Goal: Information Seeking & Learning: Learn about a topic

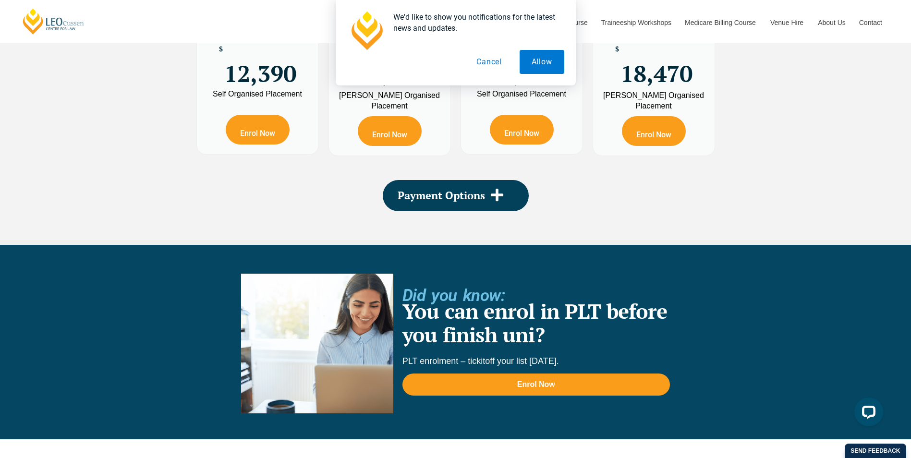
scroll to position [1874, 0]
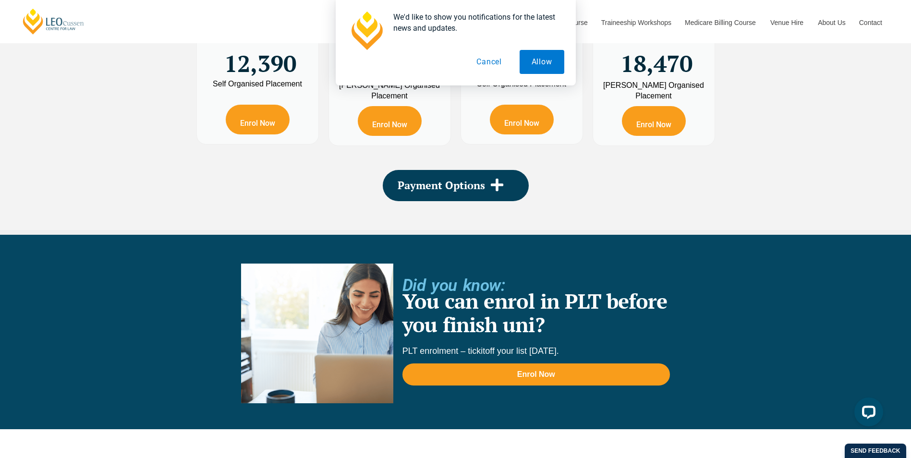
click at [497, 55] on button "Cancel" at bounding box center [489, 62] width 49 height 24
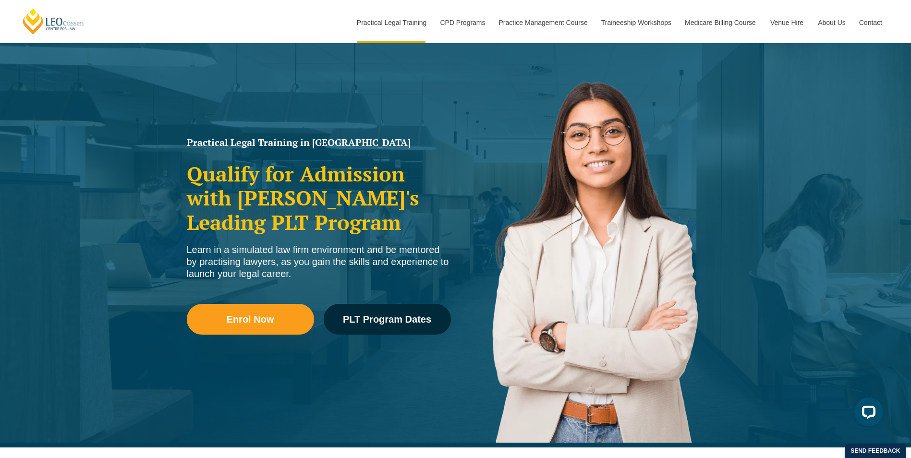
scroll to position [0, 0]
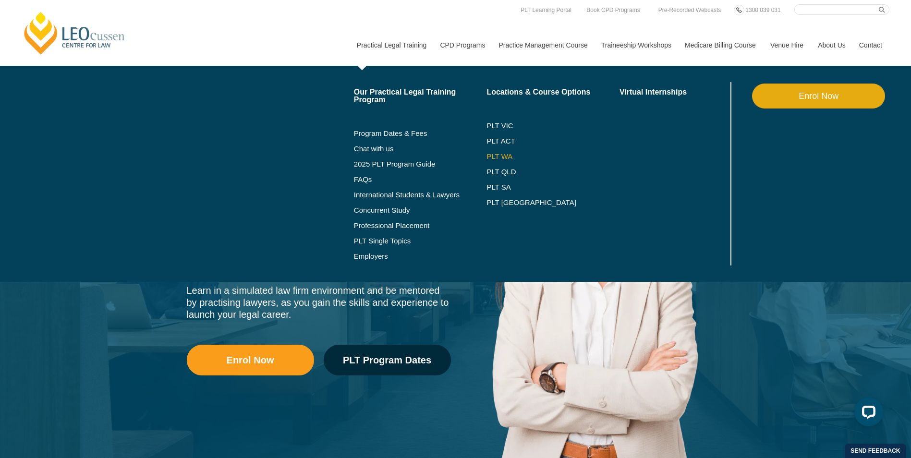
click at [504, 159] on link "PLT WA" at bounding box center [541, 157] width 109 height 8
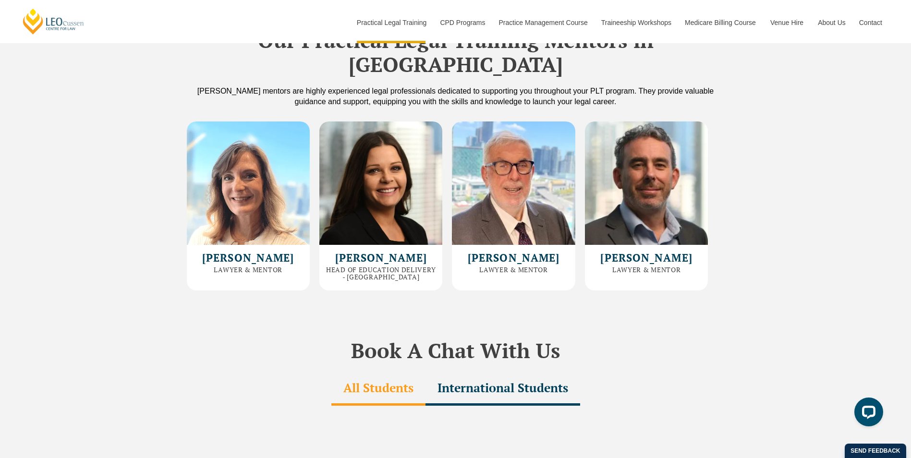
scroll to position [2595, 0]
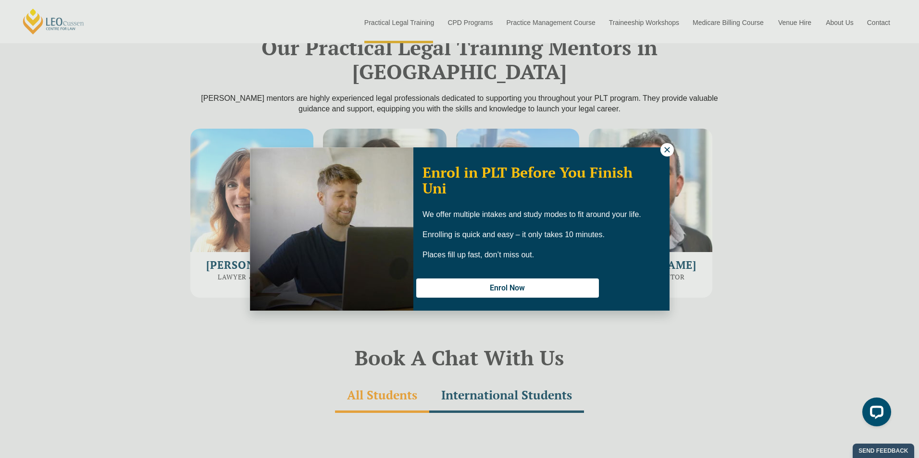
drag, startPoint x: 661, startPoint y: 151, endPoint x: 665, endPoint y: 150, distance: 5.0
click at [661, 151] on button at bounding box center [666, 149] width 13 height 13
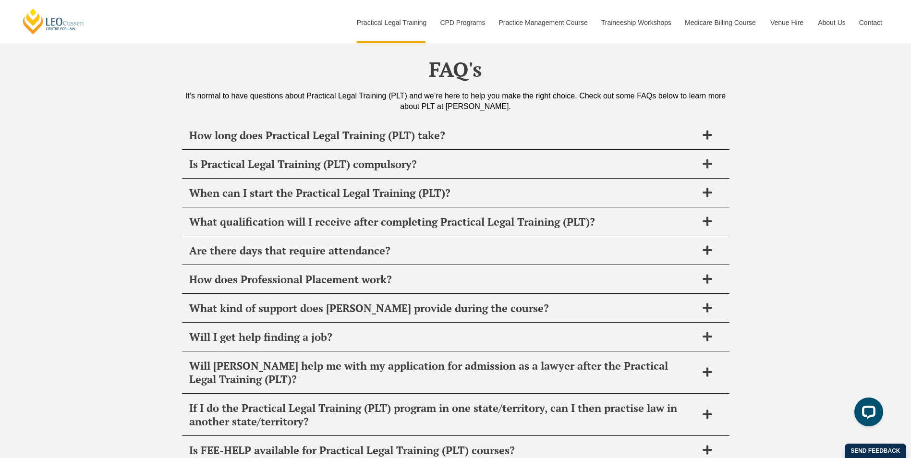
scroll to position [4564, 0]
click at [562, 236] on div "Are there days that require attendance?" at bounding box center [456, 250] width 548 height 28
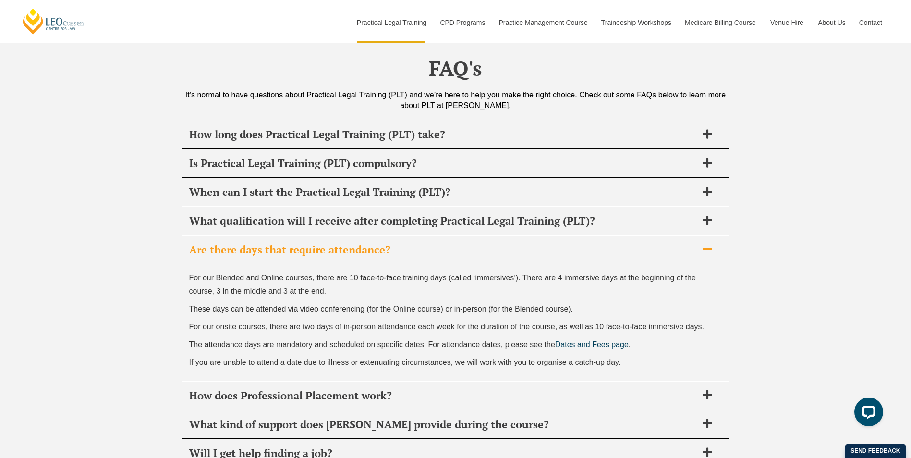
click at [564, 243] on h2 "Are there days that require attendance?" at bounding box center [443, 249] width 508 height 13
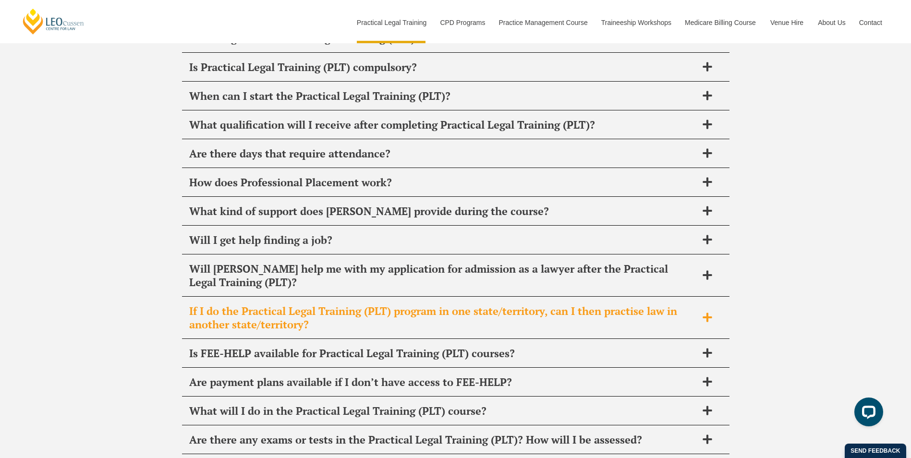
scroll to position [4757, 0]
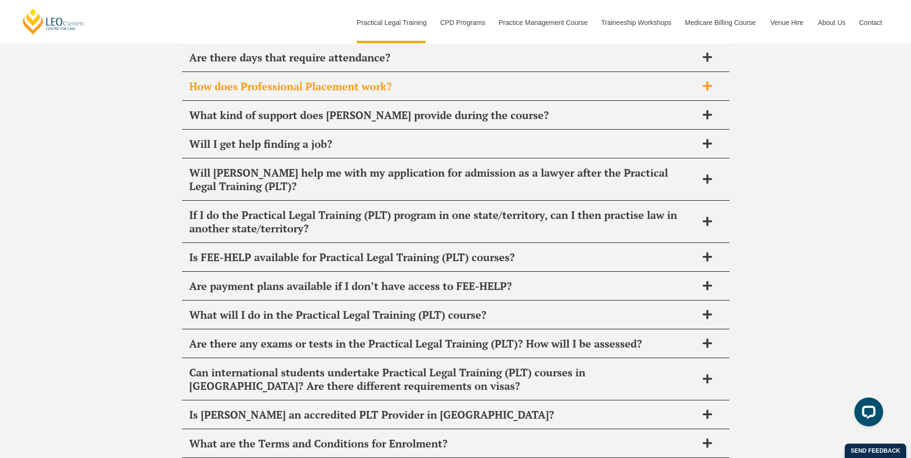
click at [489, 80] on h2 "How does Professional Placement work?" at bounding box center [443, 86] width 508 height 13
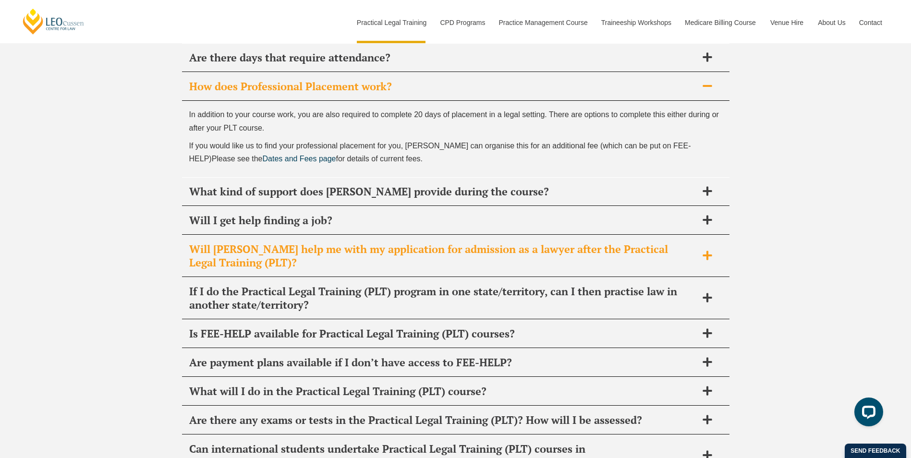
click at [537, 243] on h2 "Will Leo Cussen help me with my application for admission as a lawyer after the…" at bounding box center [443, 256] width 508 height 27
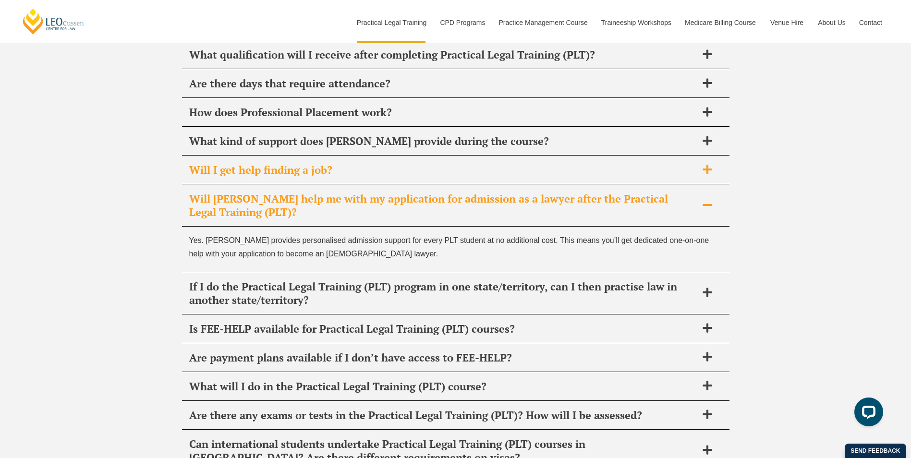
scroll to position [4709, 0]
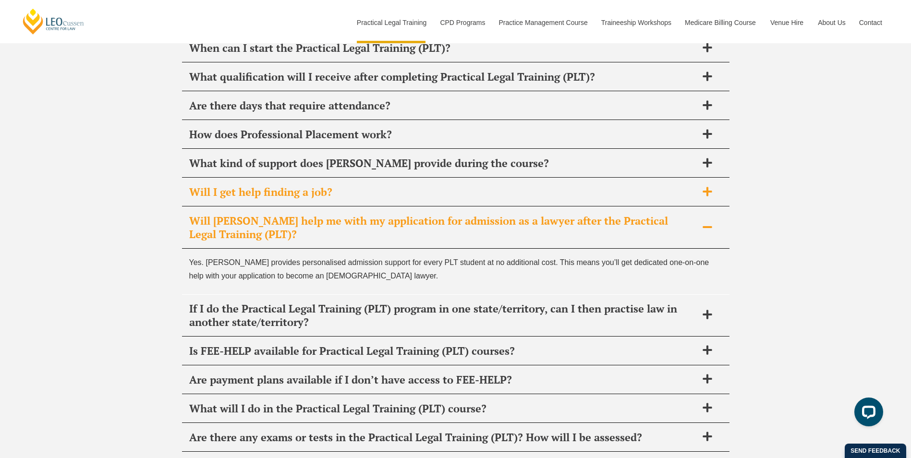
click at [378, 178] on div "Will I get help finding a job?" at bounding box center [456, 192] width 548 height 28
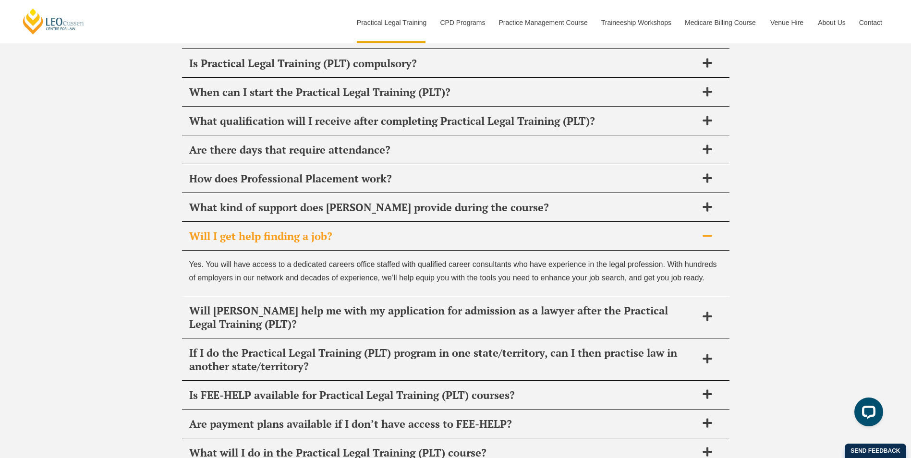
scroll to position [4613, 0]
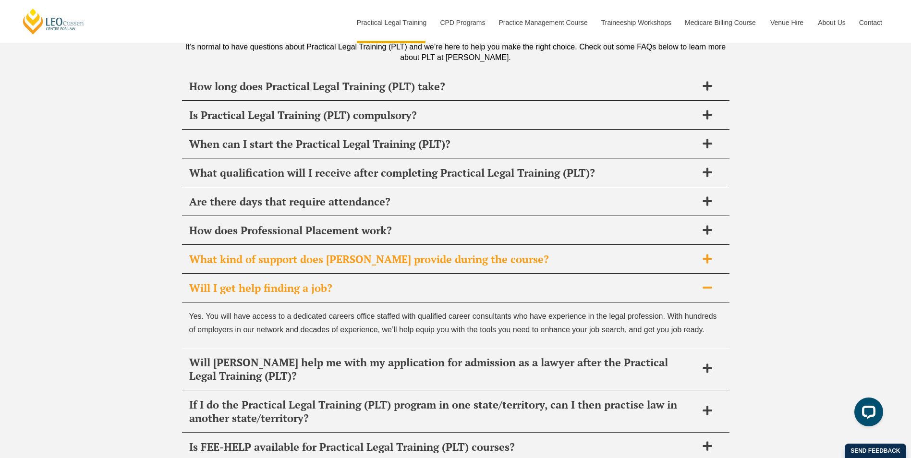
click at [441, 253] on h2 "What kind of support does Leo Cussen provide during the course?" at bounding box center [443, 259] width 508 height 13
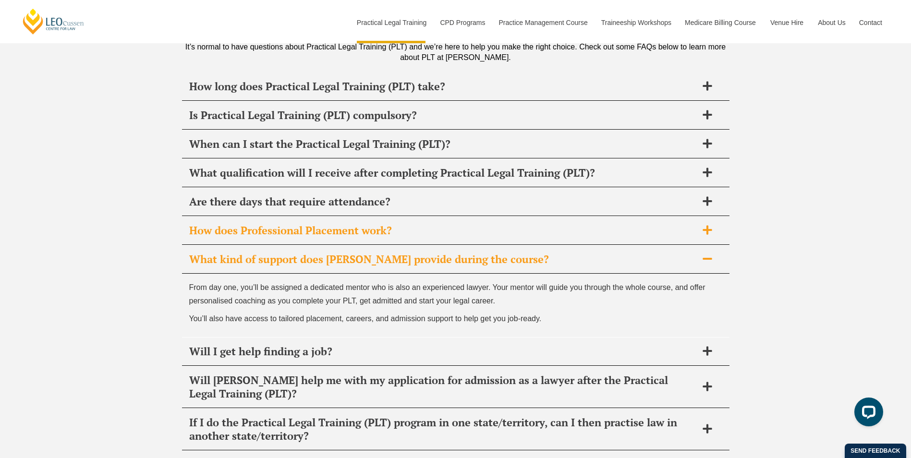
click at [433, 224] on h2 "How does Professional Placement work?" at bounding box center [443, 230] width 508 height 13
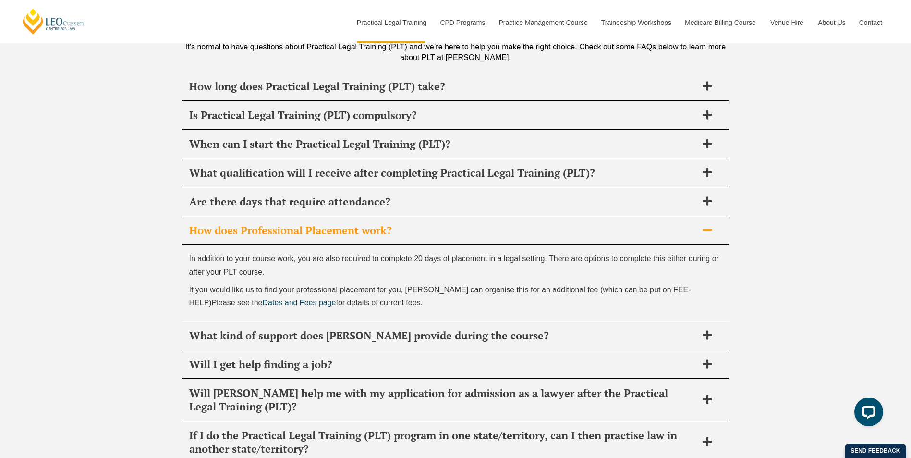
drag, startPoint x: 183, startPoint y: 223, endPoint x: 652, endPoint y: 271, distance: 471.3
click at [652, 271] on div "In addition to your course work, you are also required to complete 20 days of p…" at bounding box center [456, 283] width 548 height 76
click at [850, 270] on div "FAQ's It’s normal to have questions about Practical Legal Training (PLT) and we…" at bounding box center [455, 377] width 911 height 800
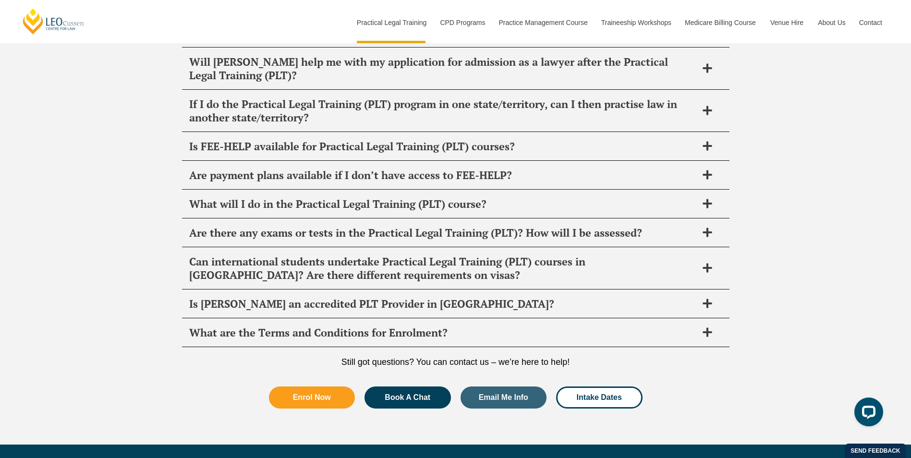
scroll to position [5045, 0]
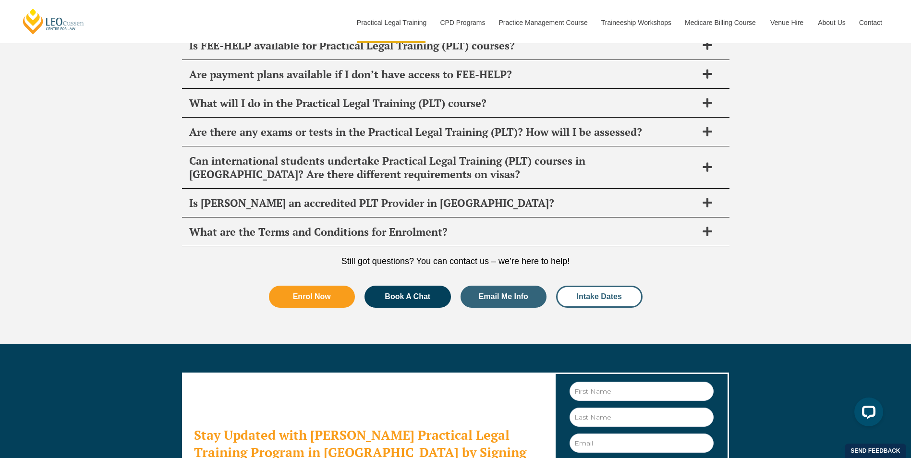
click at [579, 286] on link "Intake Dates" at bounding box center [599, 297] width 86 height 22
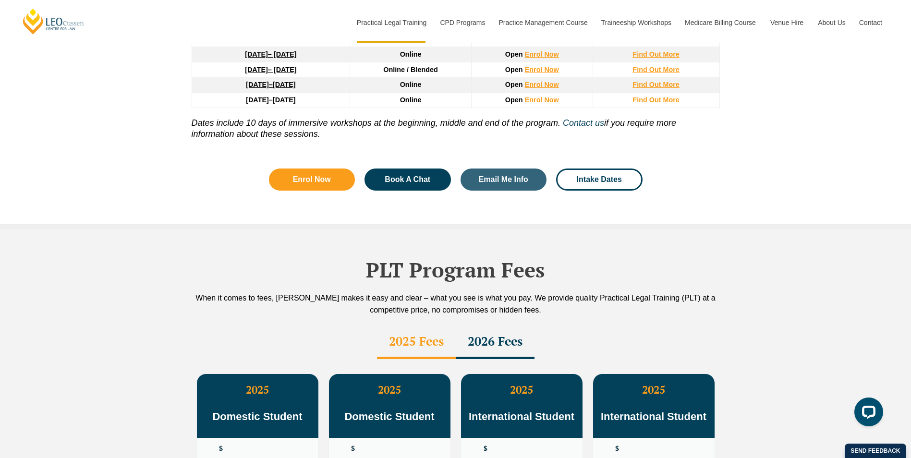
scroll to position [1254, 0]
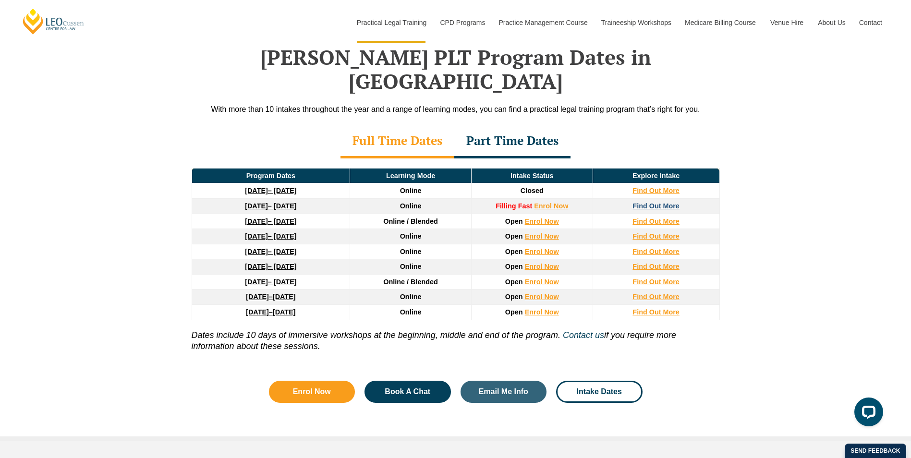
click at [673, 202] on strong "Find Out More" at bounding box center [656, 206] width 47 height 8
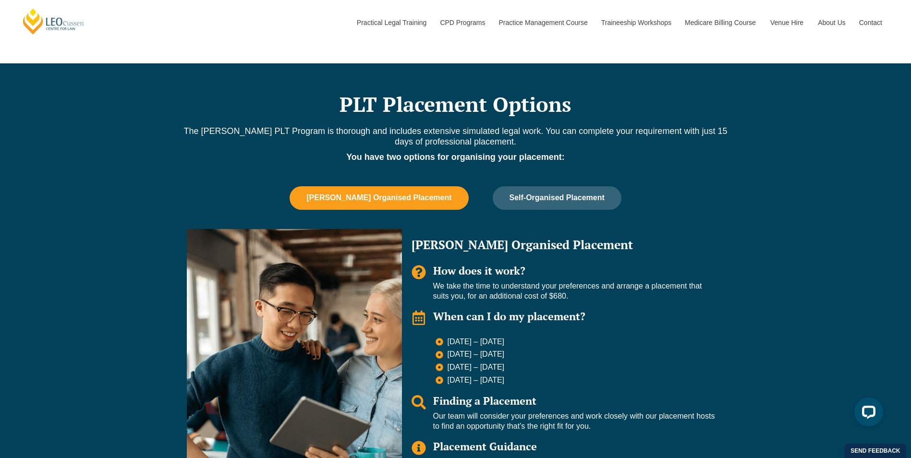
scroll to position [721, 0]
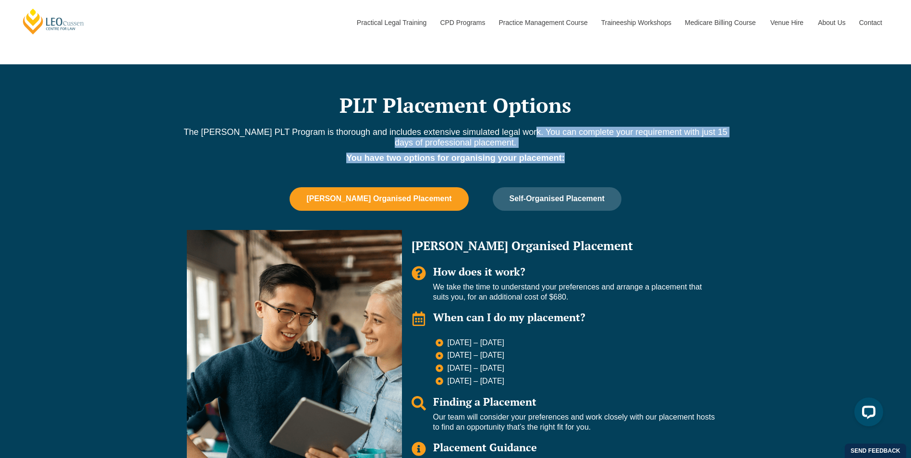
drag, startPoint x: 547, startPoint y: 133, endPoint x: 664, endPoint y: 156, distance: 119.0
click at [658, 154] on div "The Leo Cussen PLT Program is thorough and includes extensive simulated legal w…" at bounding box center [456, 152] width 548 height 51
drag, startPoint x: 664, startPoint y: 156, endPoint x: 722, endPoint y: 212, distance: 81.2
click at [722, 212] on div "Leo Cussen Organised Placement Self-Organised Placement Leo Organised Placement…" at bounding box center [456, 350] width 548 height 326
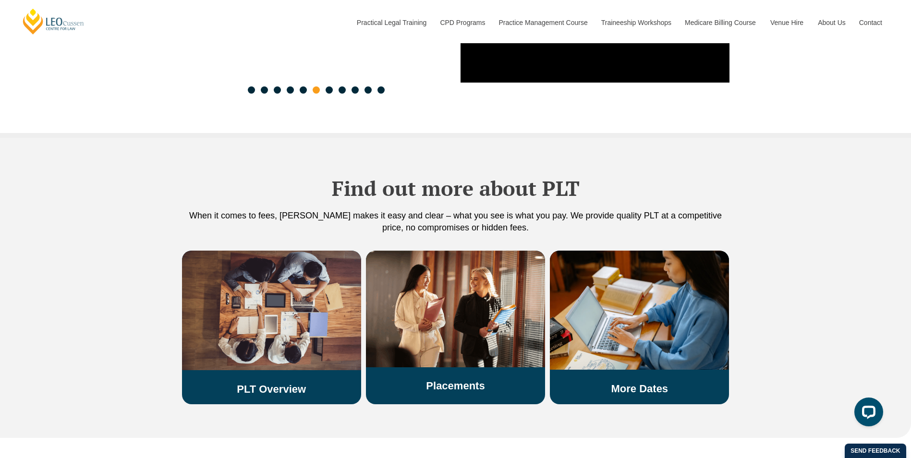
scroll to position [1826, 0]
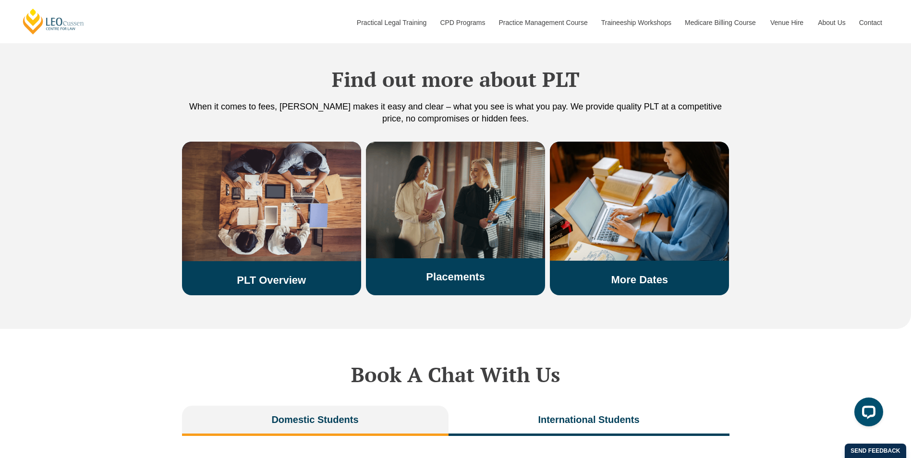
click at [389, 213] on img at bounding box center [455, 200] width 179 height 117
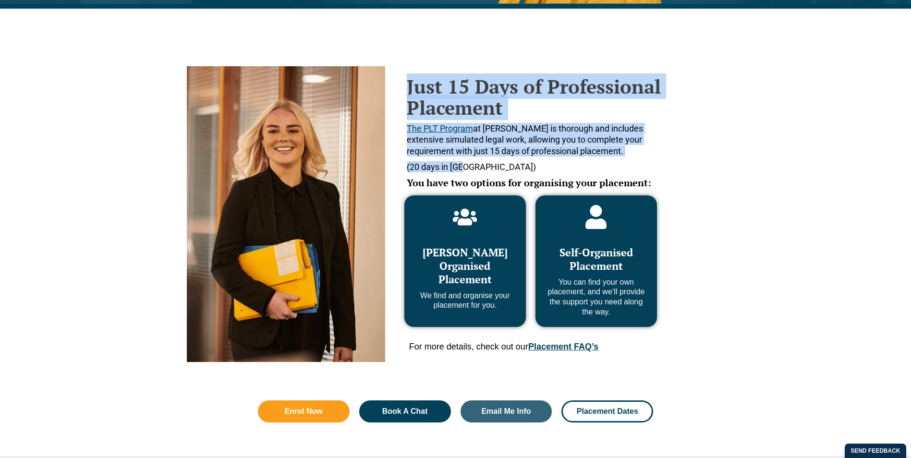
drag, startPoint x: 419, startPoint y: 162, endPoint x: 388, endPoint y: 161, distance: 31.2
click at [388, 161] on div "Just 15 Days of Professional Placement The PLT Program at [PERSON_NAME] is thor…" at bounding box center [434, 207] width 495 height 310
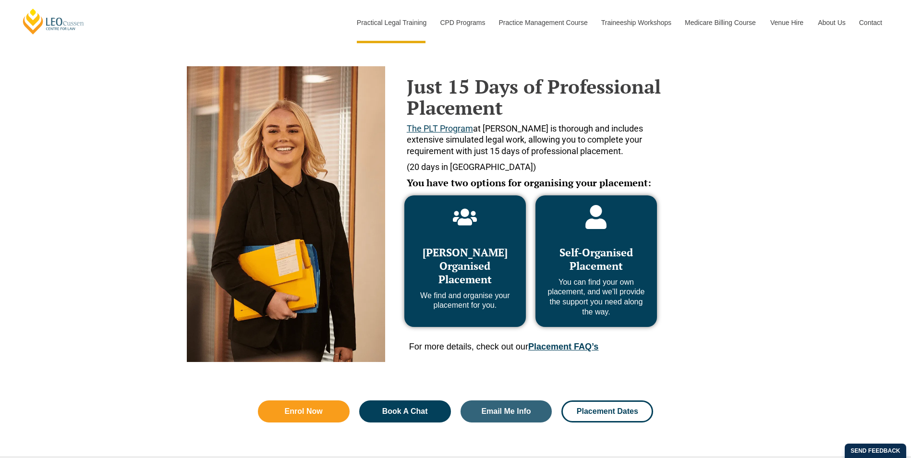
click at [877, 321] on div "Just 15 Days of Professional Placement The PLT Program at [PERSON_NAME] is thor…" at bounding box center [455, 188] width 911 height 358
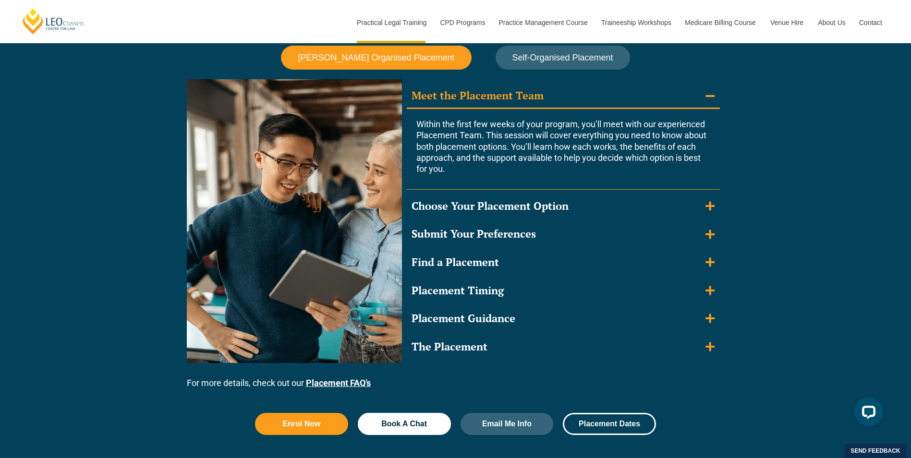
scroll to position [913, 0]
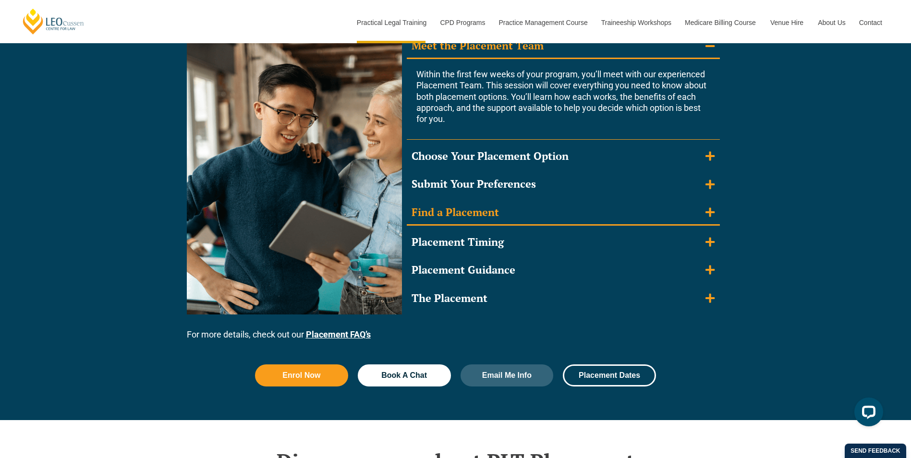
click at [703, 214] on summary "Find a Placement" at bounding box center [563, 213] width 313 height 25
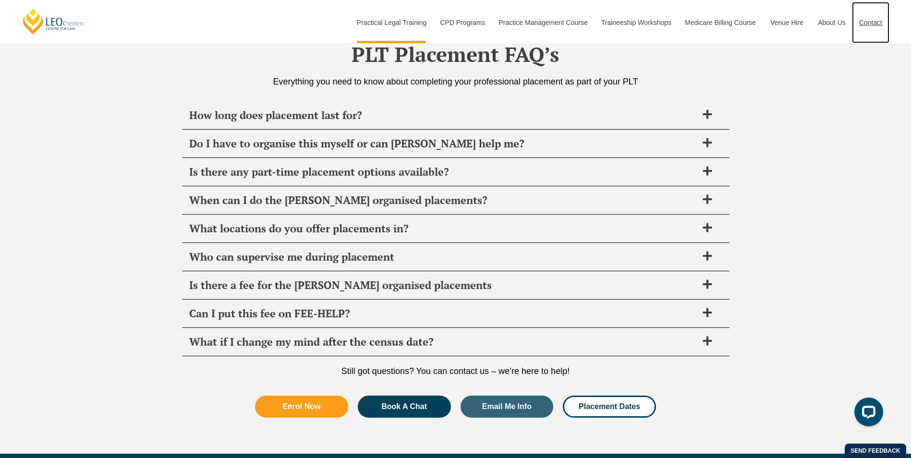
scroll to position [3330, 0]
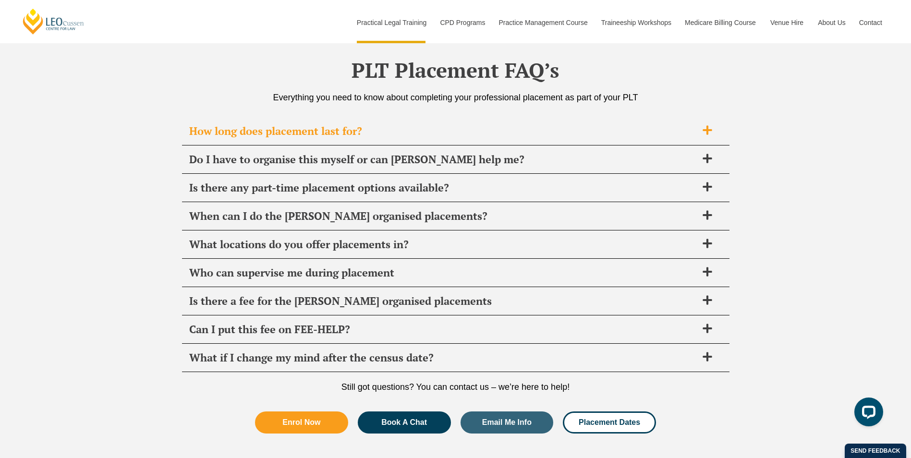
click at [700, 119] on div "How long does placement last for?" at bounding box center [456, 131] width 548 height 28
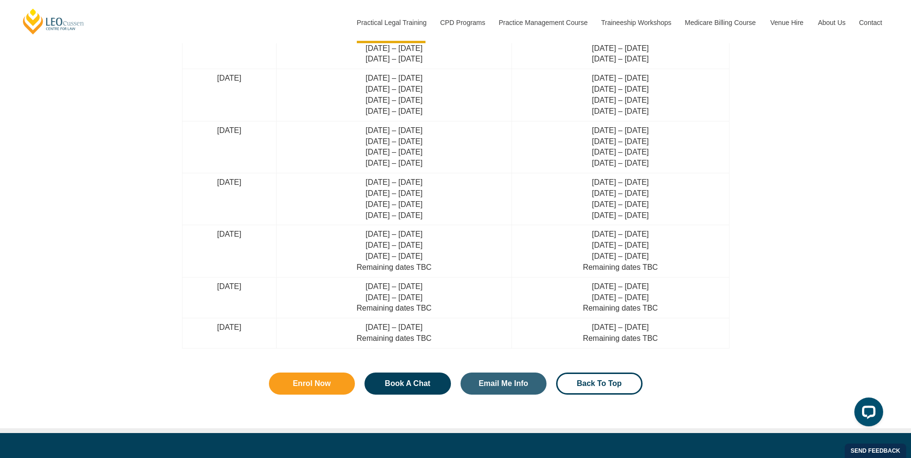
scroll to position [2465, 0]
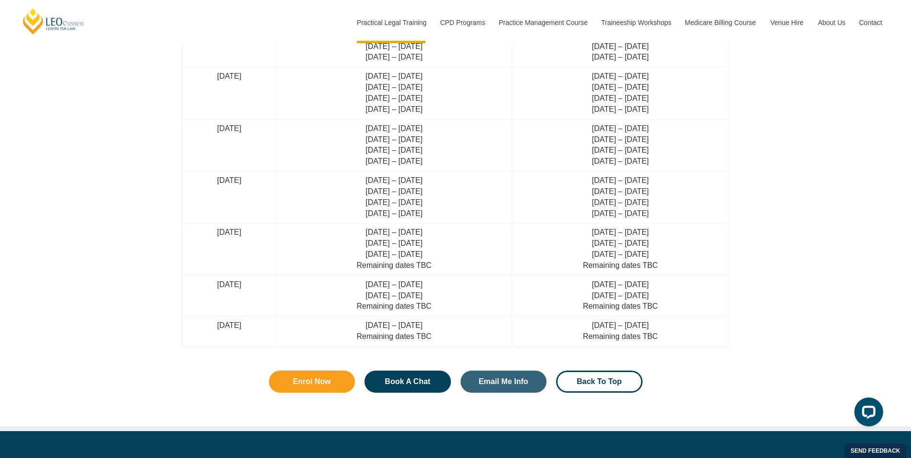
drag, startPoint x: 389, startPoint y: 324, endPoint x: 487, endPoint y: 328, distance: 98.6
click at [487, 328] on td "[DATE] – [DATE] Remaining dates TBC" at bounding box center [394, 332] width 235 height 30
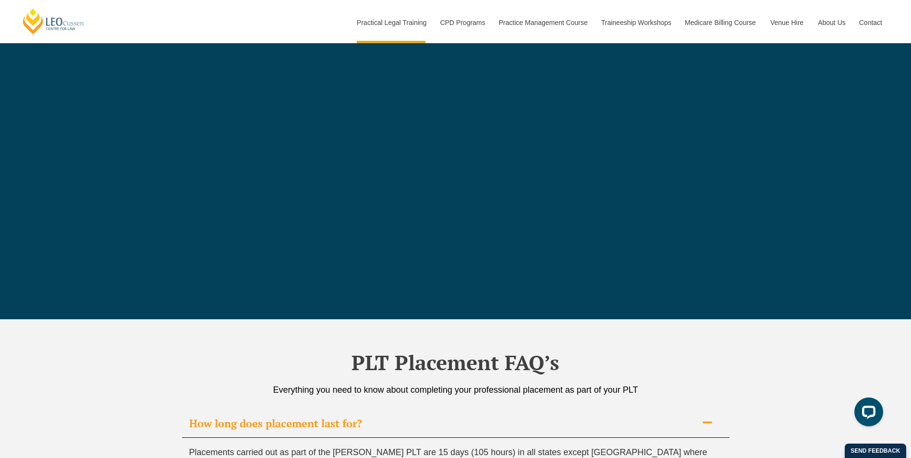
scroll to position [2924, 0]
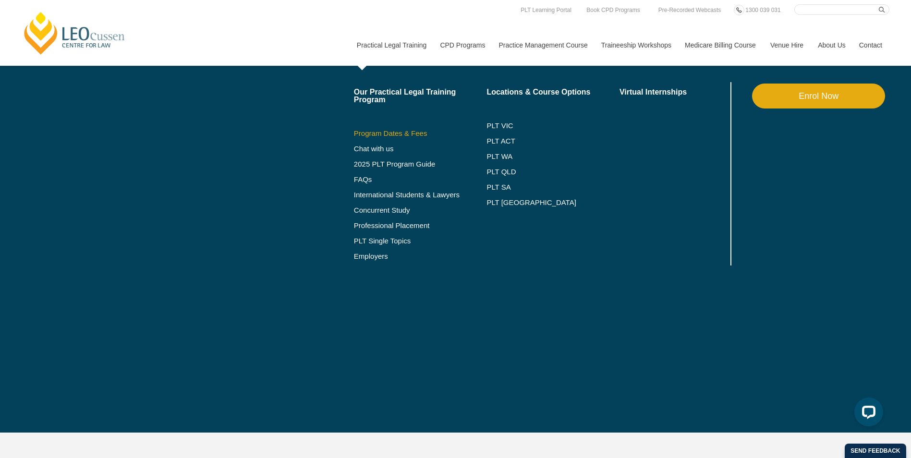
click at [396, 135] on link "Program Dates & Fees" at bounding box center [420, 134] width 133 height 8
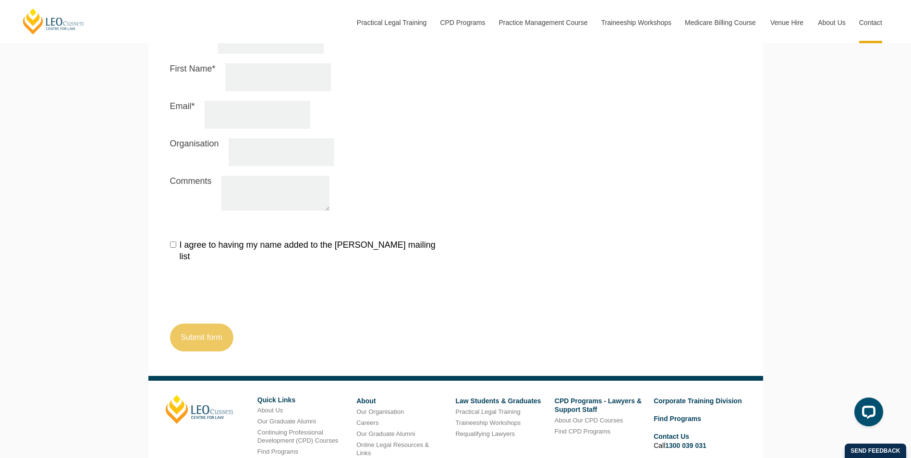
scroll to position [1119, 0]
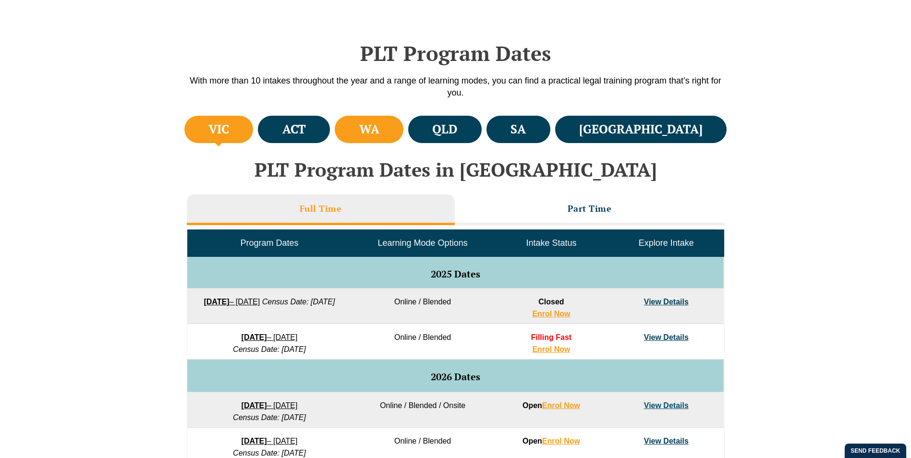
click at [404, 132] on li "WA" at bounding box center [369, 129] width 69 height 27
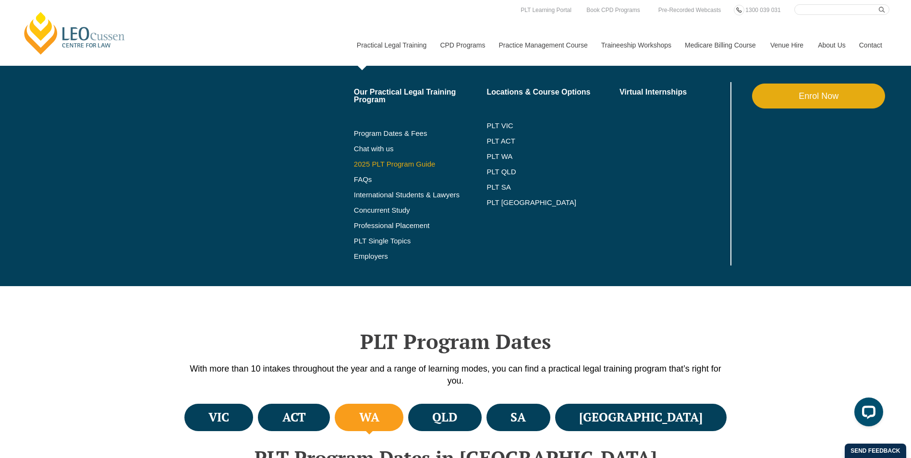
click at [381, 165] on link "2025 PLT Program Guide" at bounding box center [408, 164] width 109 height 8
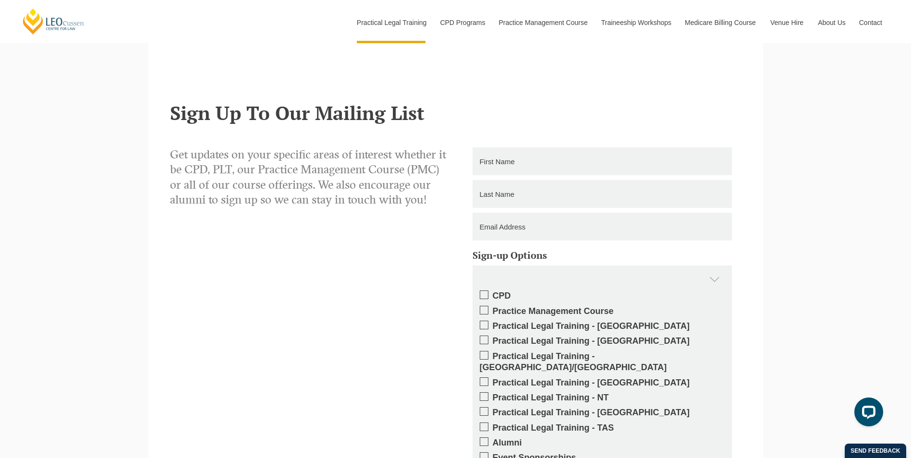
scroll to position [721, 0]
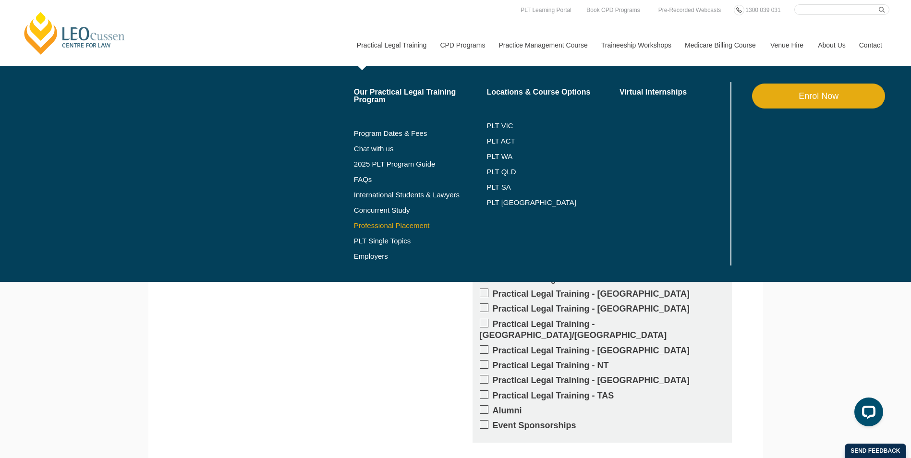
click at [375, 229] on link "Professional Placement" at bounding box center [420, 226] width 133 height 8
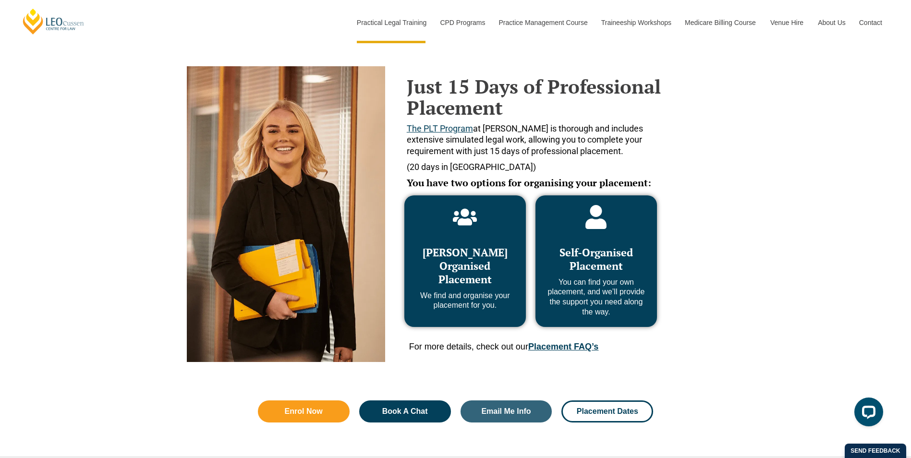
click at [490, 279] on span "[PERSON_NAME] Organised Placement" at bounding box center [465, 266] width 85 height 41
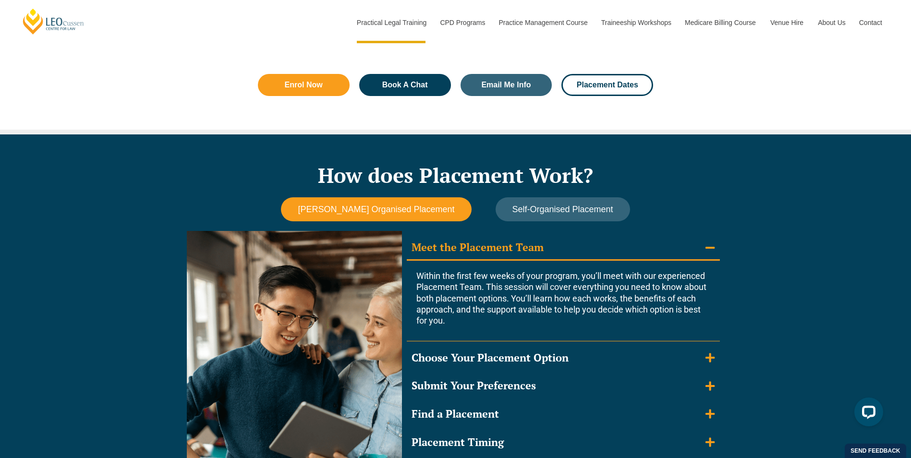
scroll to position [769, 0]
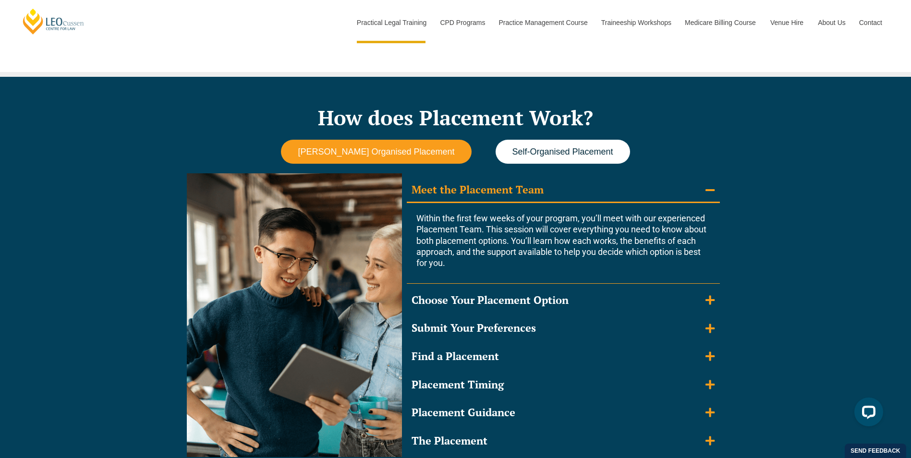
click at [544, 156] on span "Self-Organised Placement" at bounding box center [563, 152] width 101 height 10
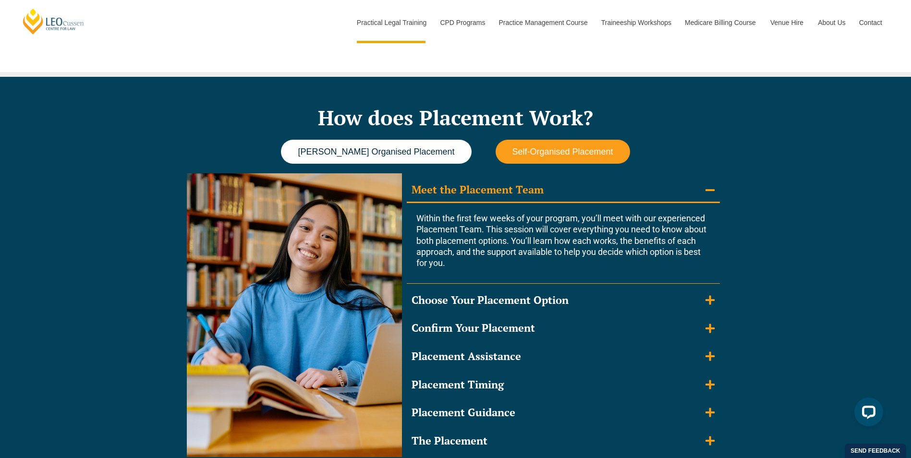
click at [357, 151] on span "[PERSON_NAME] Organised Placement" at bounding box center [376, 152] width 157 height 10
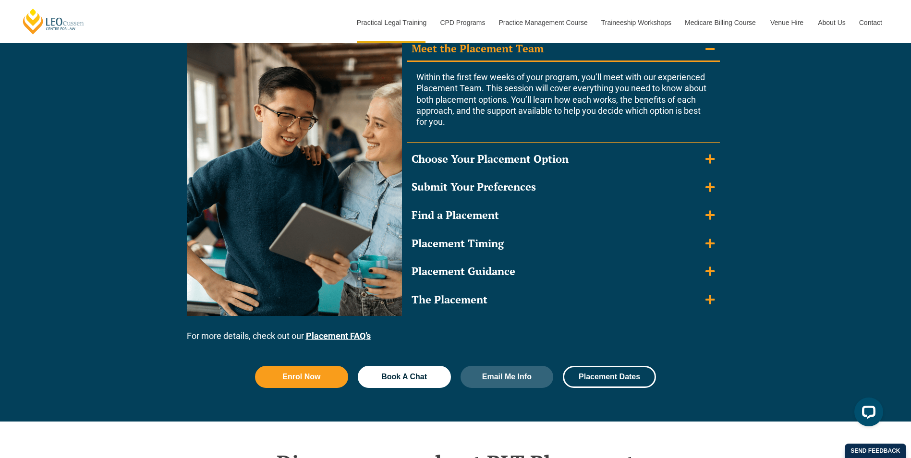
scroll to position [913, 0]
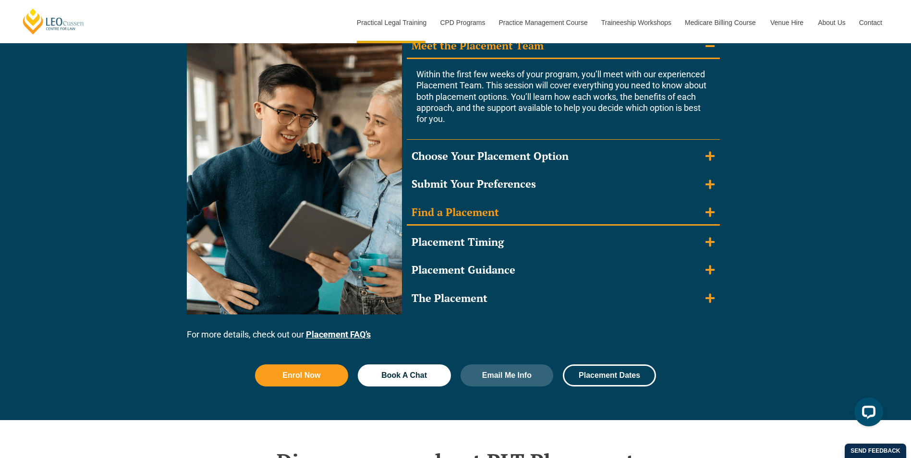
click at [689, 209] on summary "Find a Placement" at bounding box center [563, 213] width 313 height 25
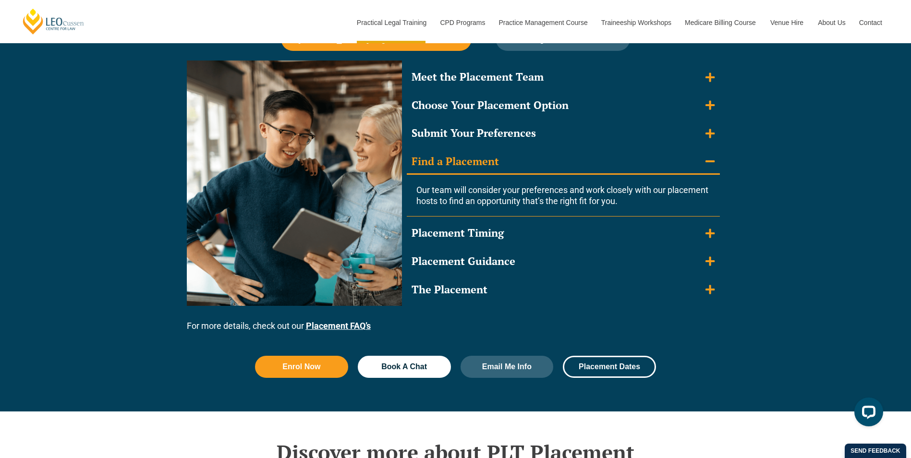
scroll to position [865, 0]
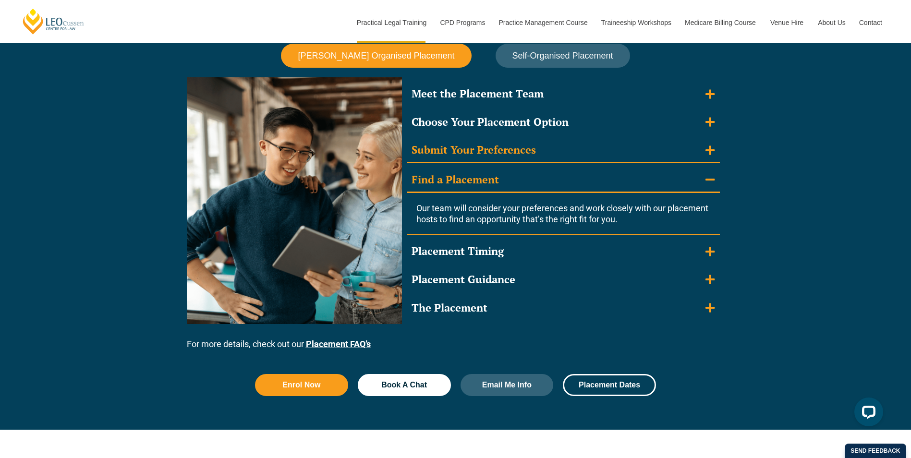
click at [688, 150] on summary "Submit Your Preferences" at bounding box center [563, 150] width 313 height 25
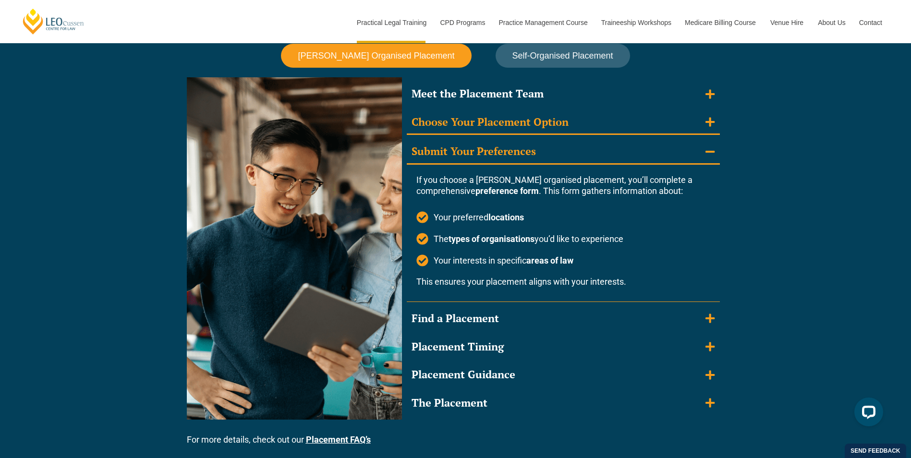
click at [687, 126] on summary "Choose Your Placement Option" at bounding box center [563, 123] width 313 height 25
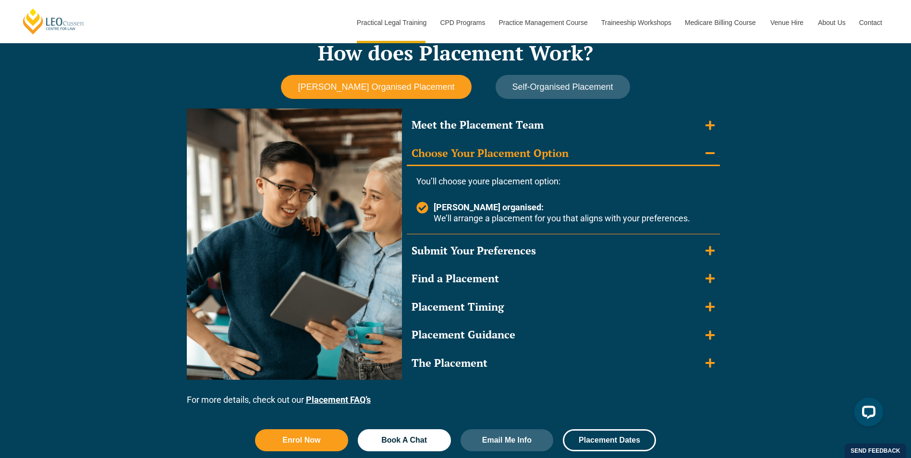
scroll to position [817, 0]
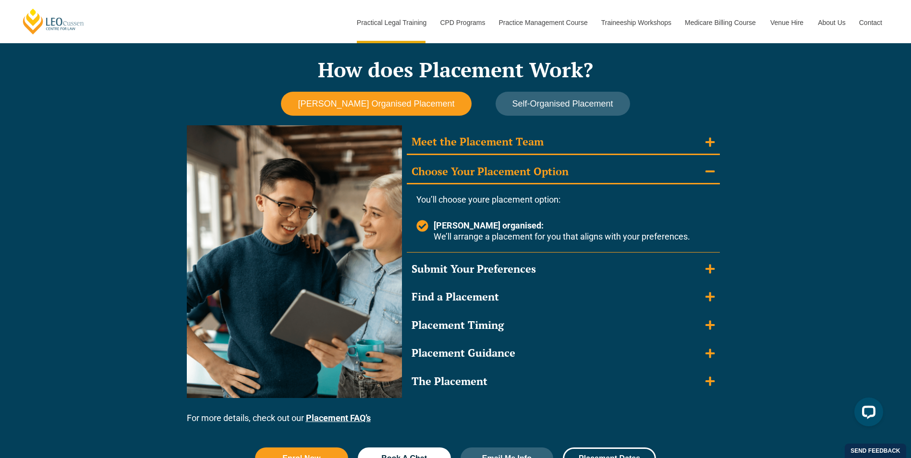
click at [681, 150] on summary "Meet the Placement Team" at bounding box center [563, 142] width 313 height 25
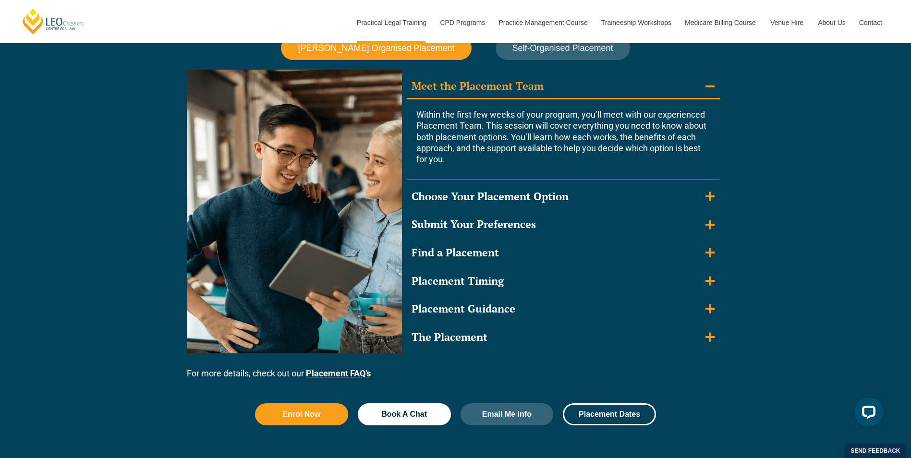
scroll to position [1009, 0]
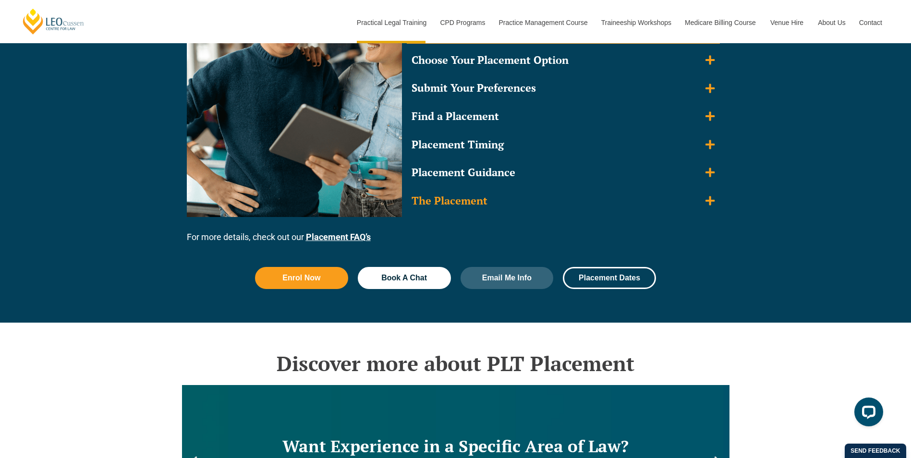
drag, startPoint x: 634, startPoint y: 201, endPoint x: 664, endPoint y: 206, distance: 31.2
click at [633, 201] on summary "The Placement" at bounding box center [563, 201] width 313 height 24
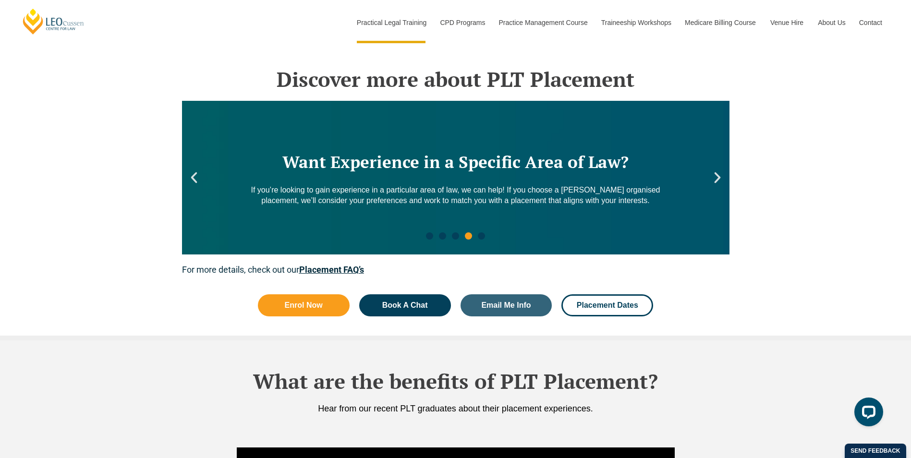
scroll to position [1441, 0]
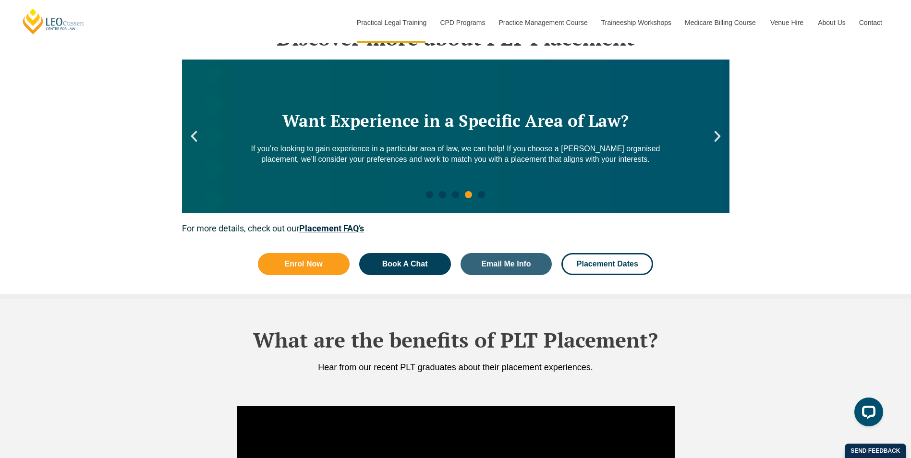
click at [710, 142] on div "Want Experience in a Specific Area of Law? If you’re looking to gain experience…" at bounding box center [456, 137] width 548 height 154
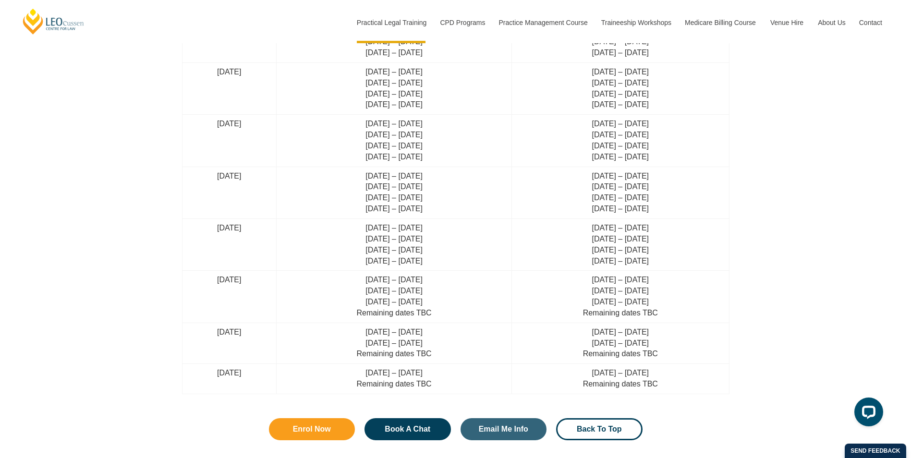
scroll to position [2643, 0]
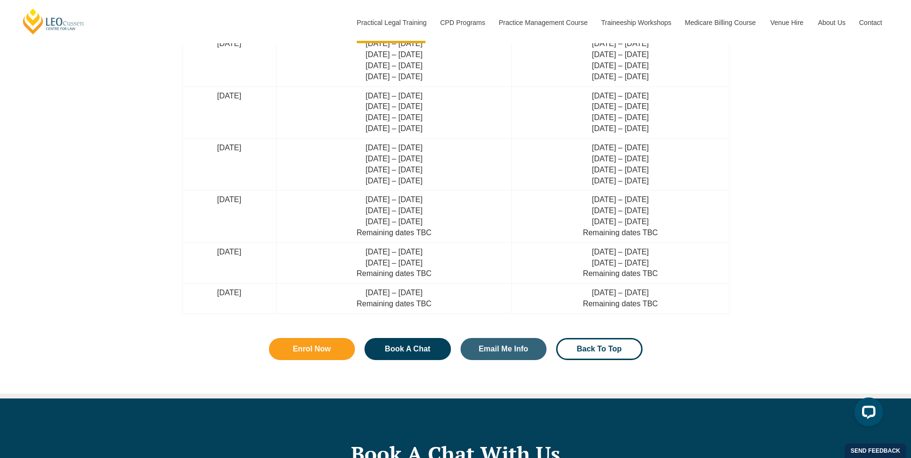
drag, startPoint x: 592, startPoint y: 293, endPoint x: 686, endPoint y: 293, distance: 94.2
click at [685, 293] on td "27 Jan – 23 Feb 2026 Remaining dates TBC" at bounding box center [620, 299] width 217 height 30
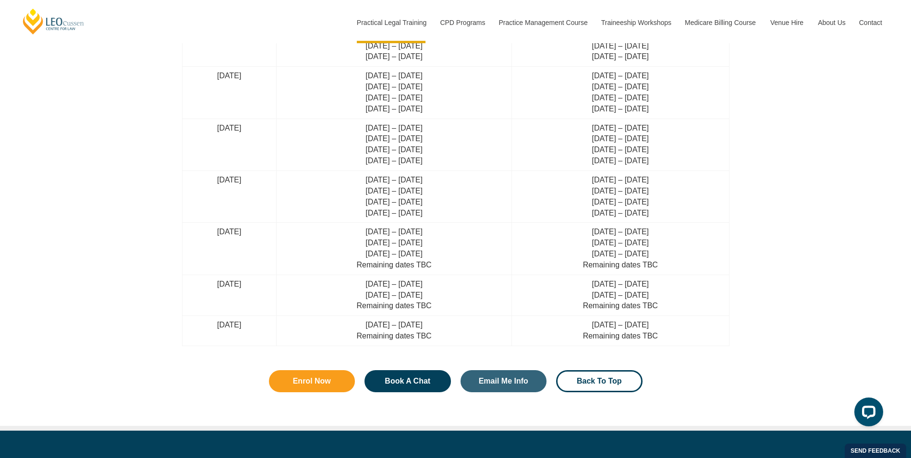
scroll to position [2595, 0]
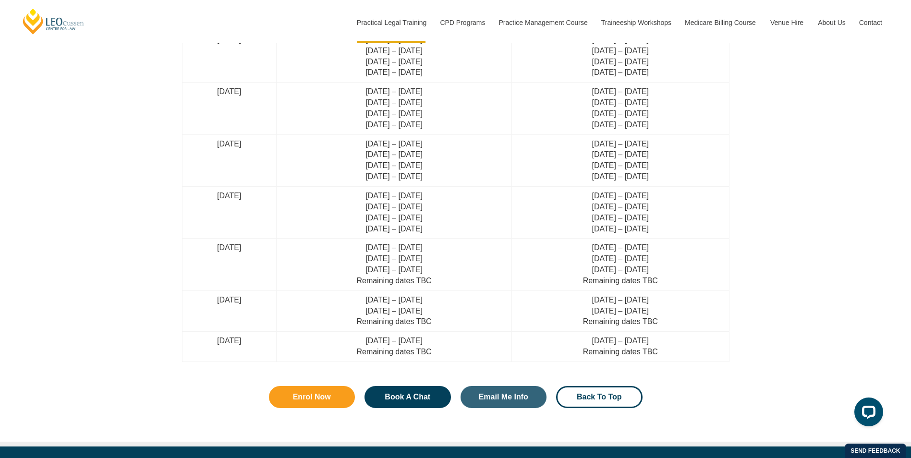
drag, startPoint x: 592, startPoint y: 245, endPoint x: 701, endPoint y: 271, distance: 111.8
click at [696, 271] on td "25 Aug – 19 Sep 2025 10 Nov – 5 Dec 2025 27 Jan – 23 Feb 2026 Remaining dates T…" at bounding box center [620, 265] width 217 height 52
drag, startPoint x: 701, startPoint y: 271, endPoint x: 823, endPoint y: 285, distance: 123.4
click at [823, 285] on div "When can I do my PLT Placement? Leo Cussen Organised Placement: You can choose …" at bounding box center [455, 15] width 911 height 864
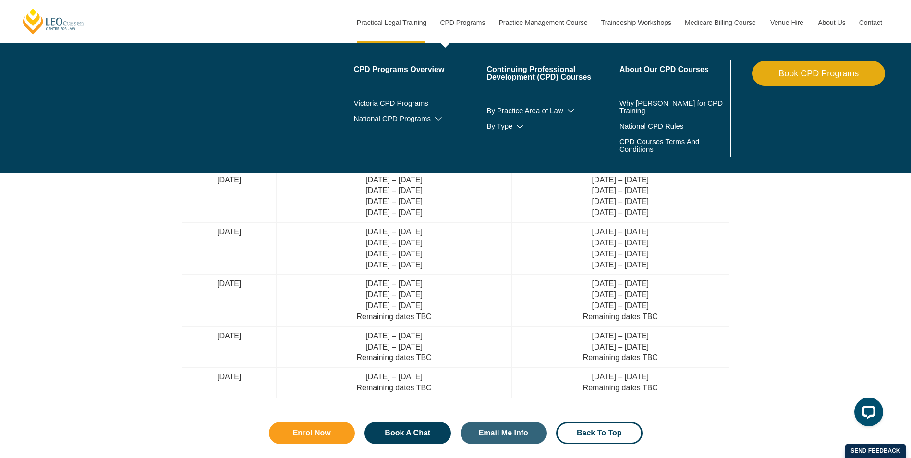
scroll to position [2498, 0]
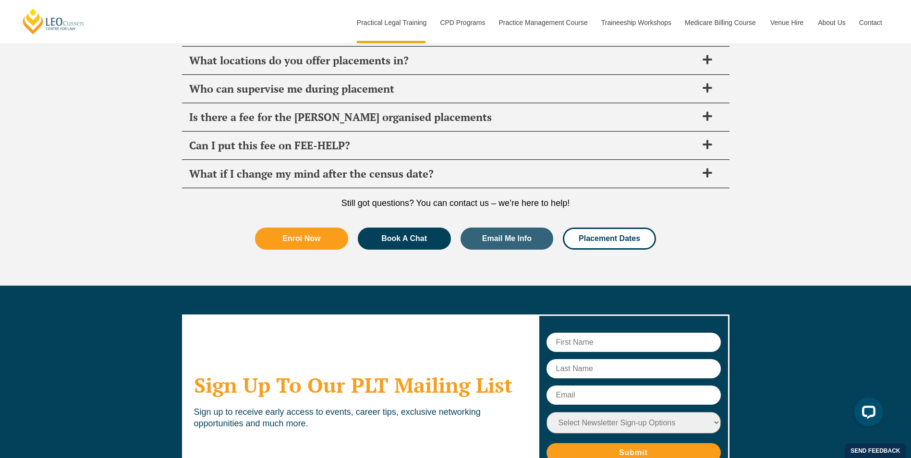
scroll to position [3360, 0]
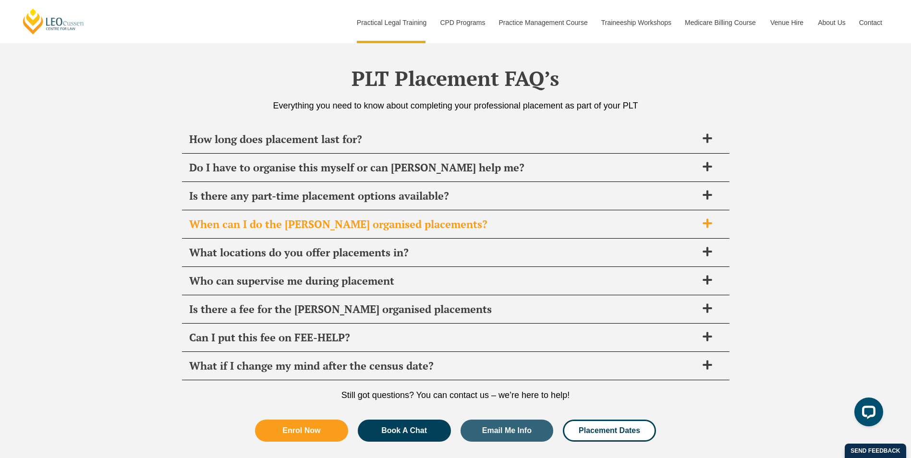
click at [465, 222] on span "When can I do the [PERSON_NAME] organised placements?" at bounding box center [443, 224] width 508 height 13
